Goal: Transaction & Acquisition: Purchase product/service

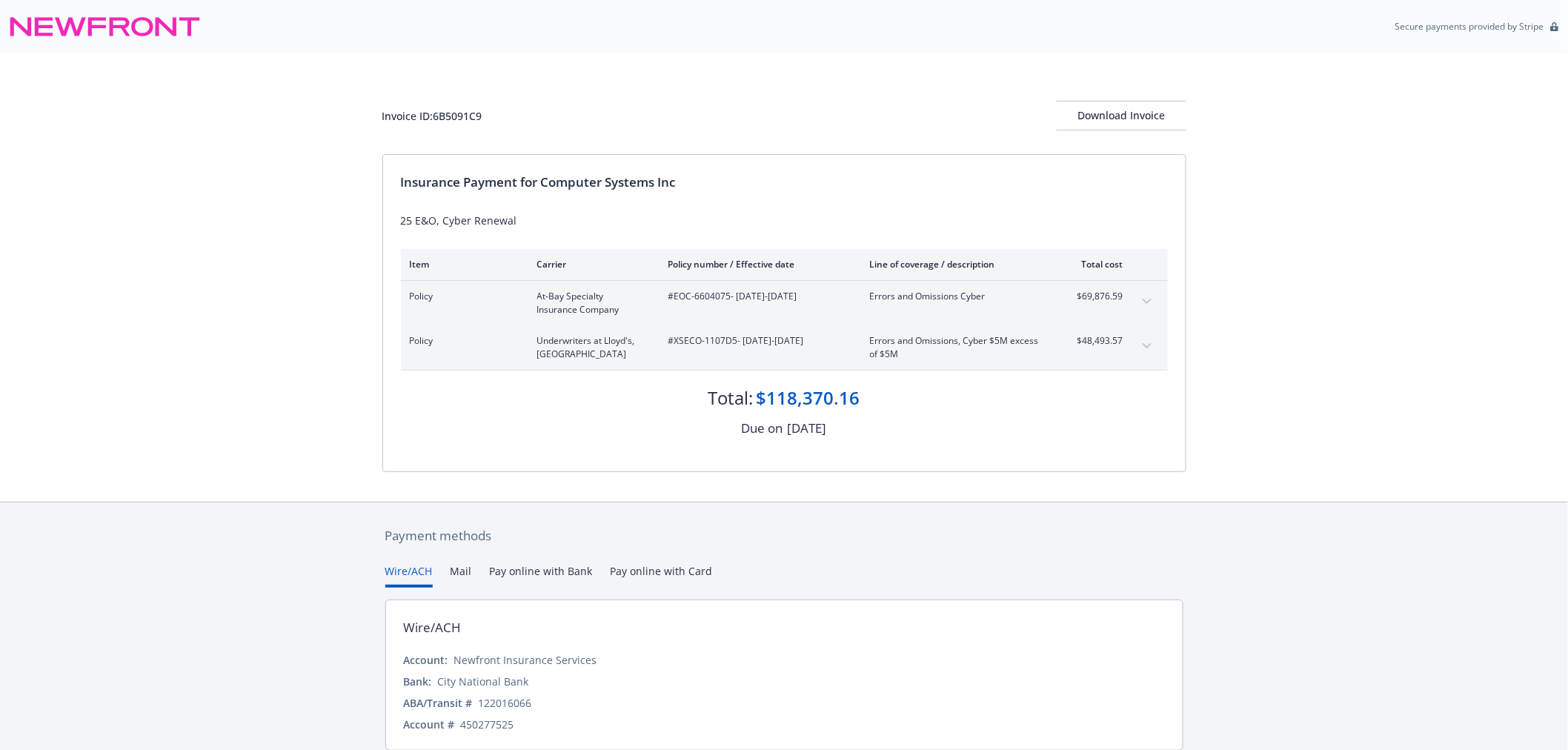
scroll to position [57, 0]
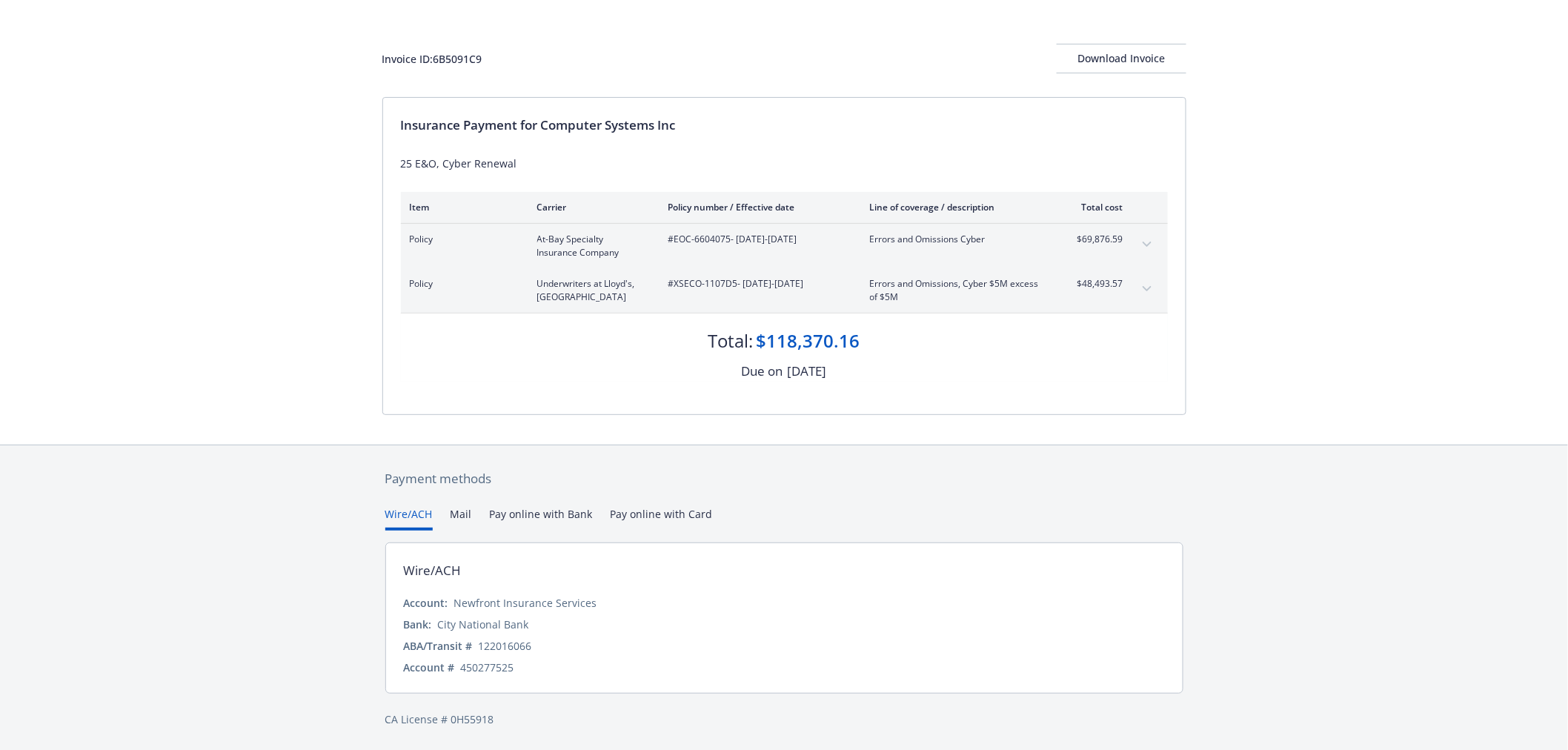
click at [457, 516] on button "Mail" at bounding box center [461, 519] width 22 height 24
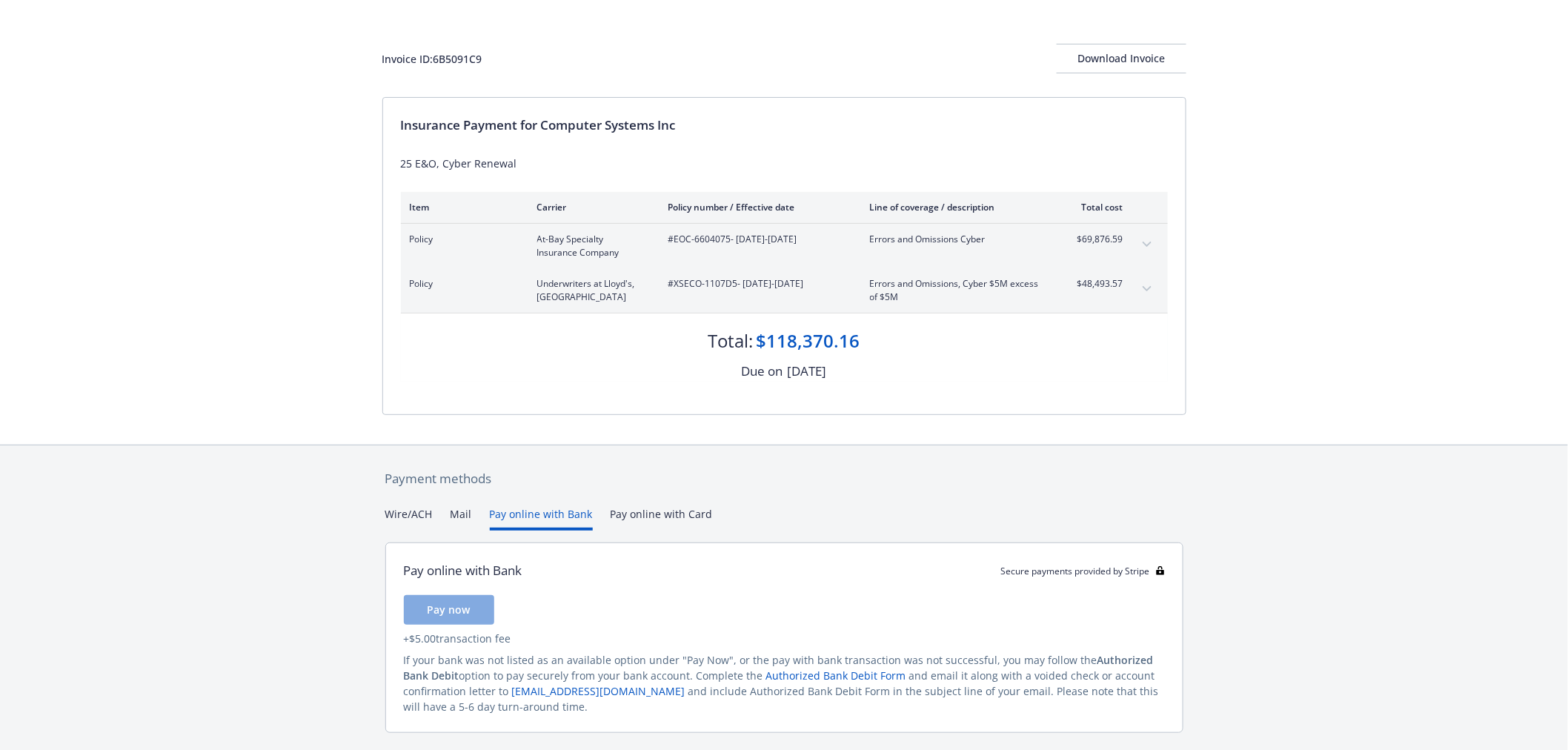
click at [535, 513] on button "Pay online with Bank" at bounding box center [541, 519] width 103 height 24
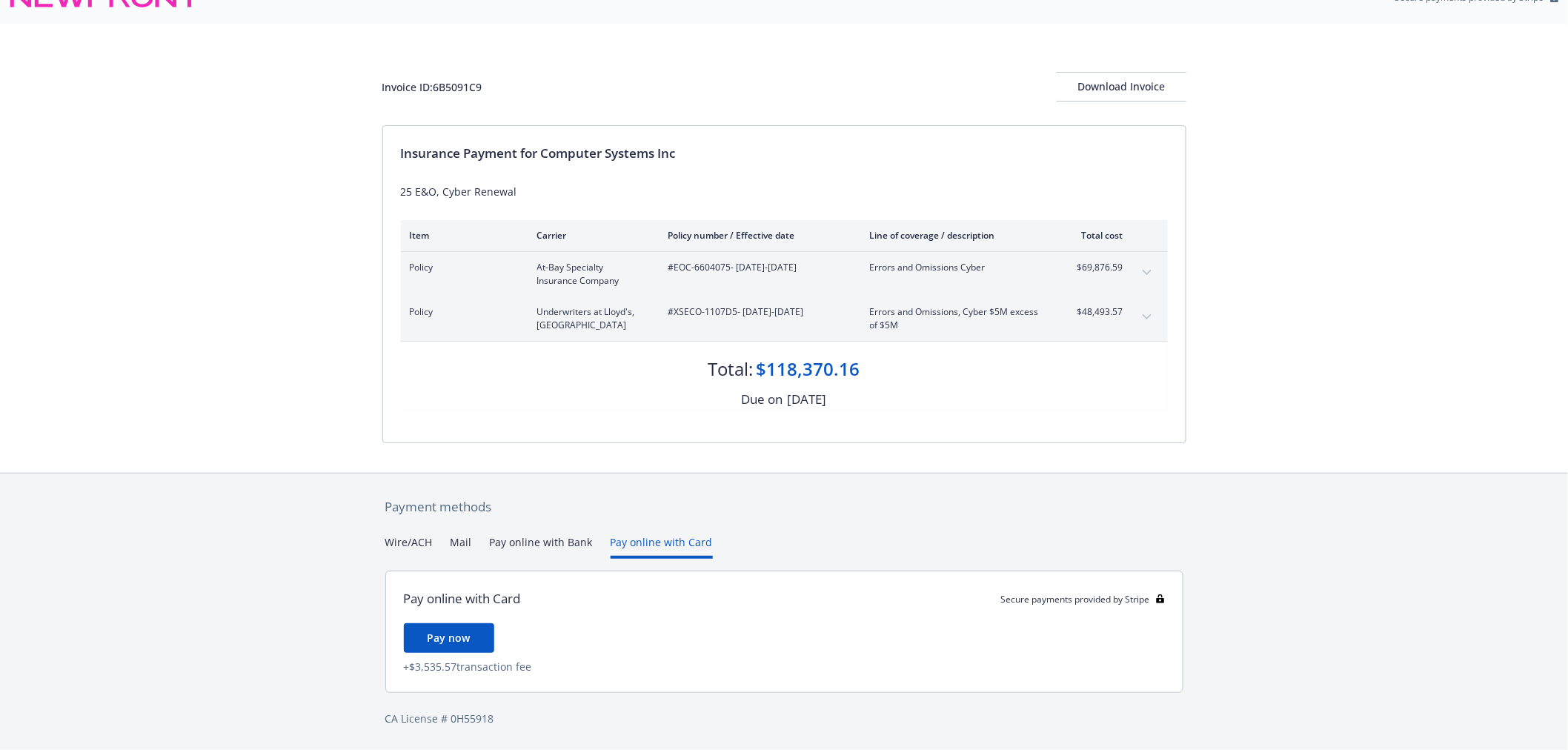
click at [650, 516] on div "Payment methods Wire/ACH Mail Pay online with Bank Pay online with Card Pay onl…" at bounding box center [784, 612] width 804 height 277
click at [408, 543] on button "Wire/ACH" at bounding box center [408, 547] width 47 height 24
